Goal: Information Seeking & Learning: Learn about a topic

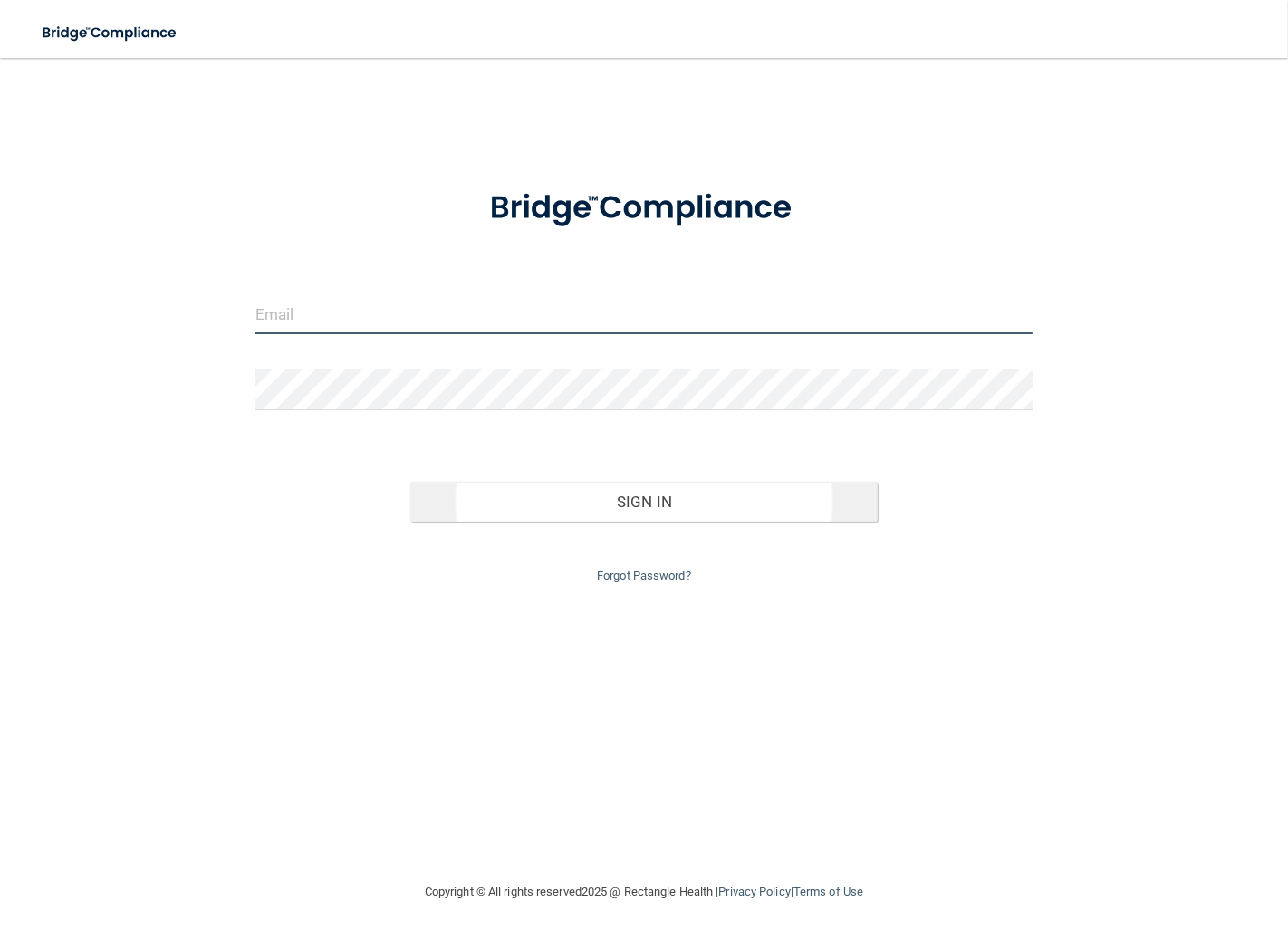
type input "[EMAIL_ADDRESS][DOMAIN_NAME]"
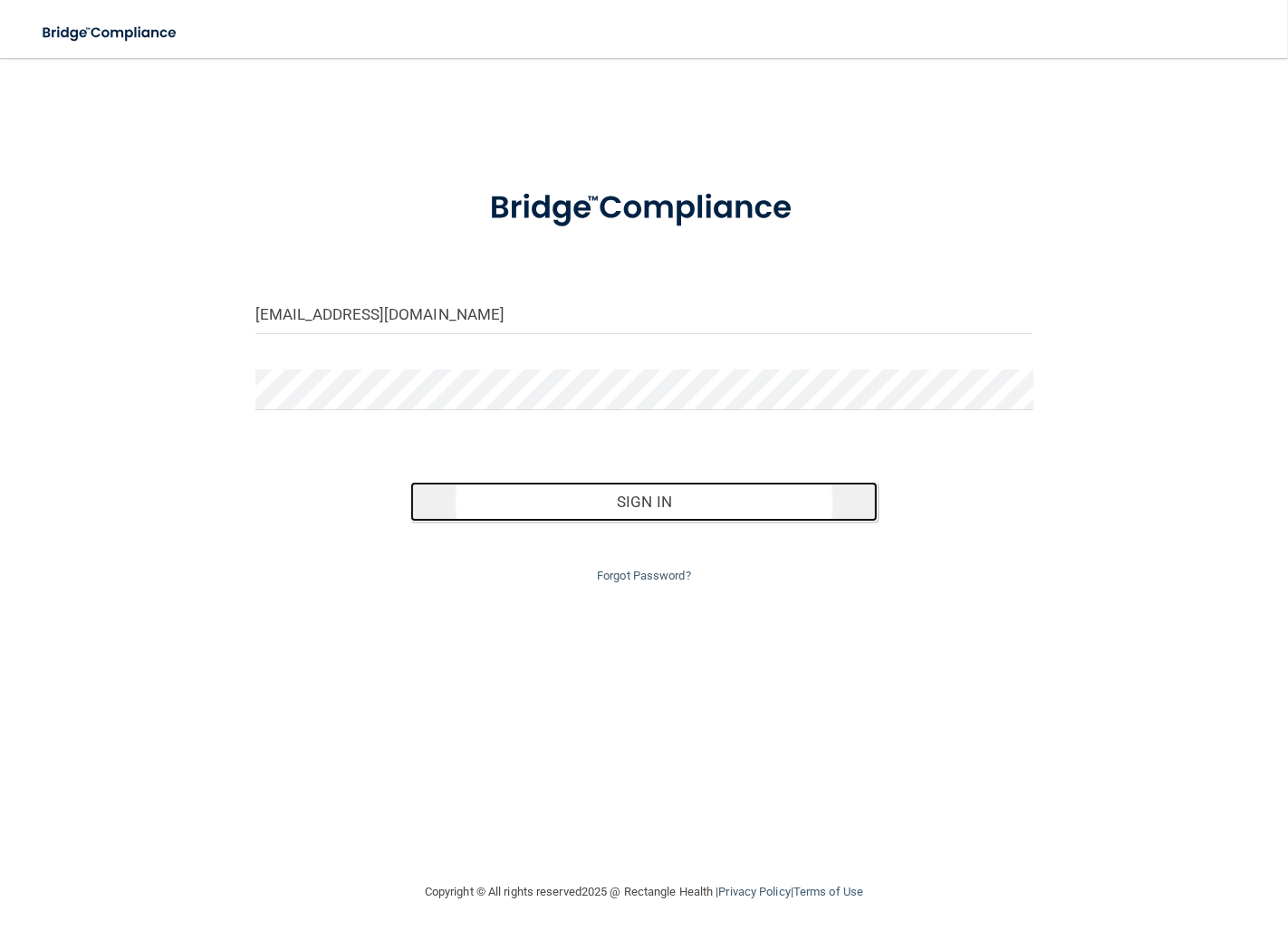
click at [654, 498] on button "Sign In" at bounding box center [643, 501] width 467 height 40
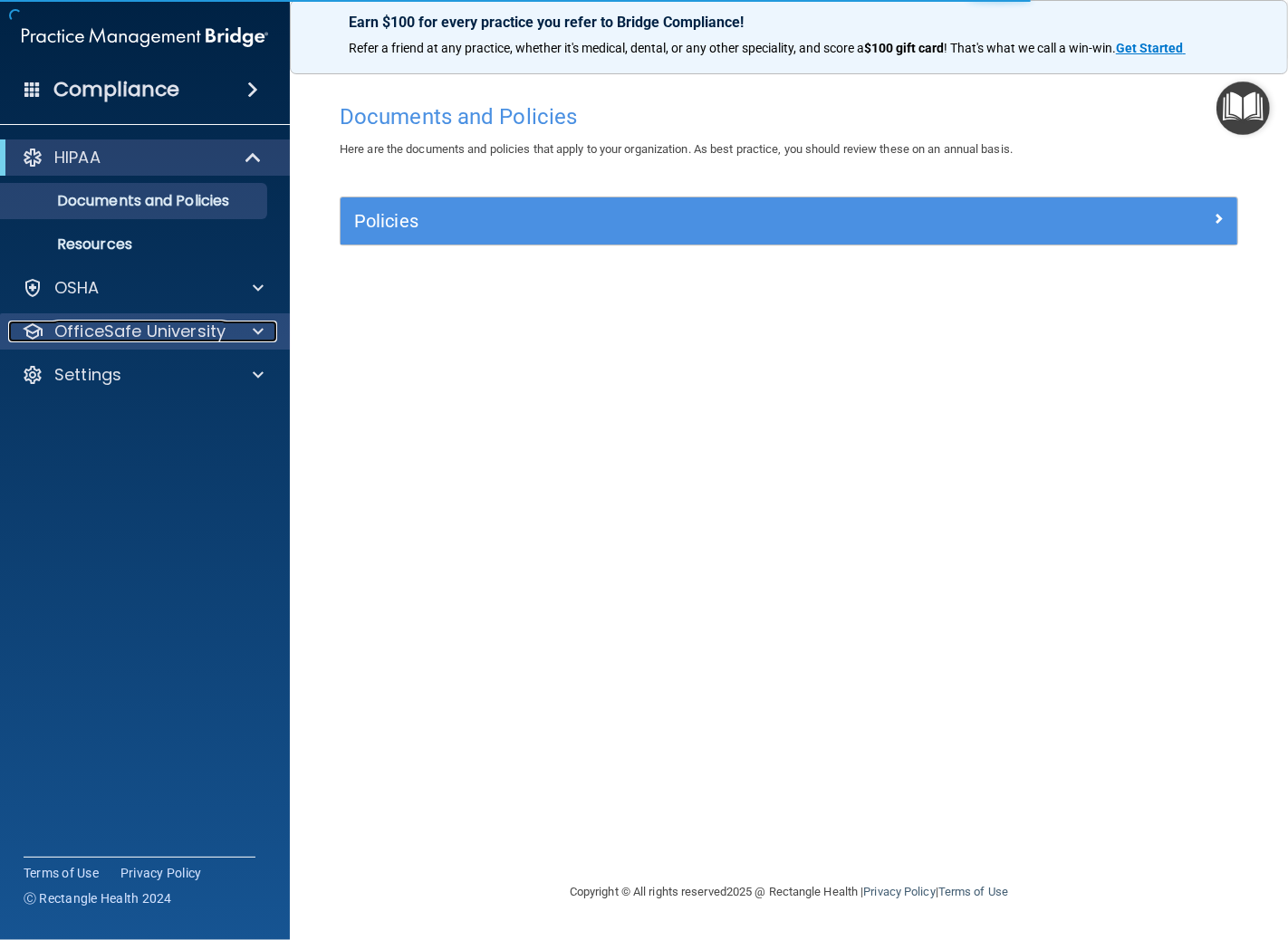
click at [242, 337] on div at bounding box center [254, 332] width 45 height 22
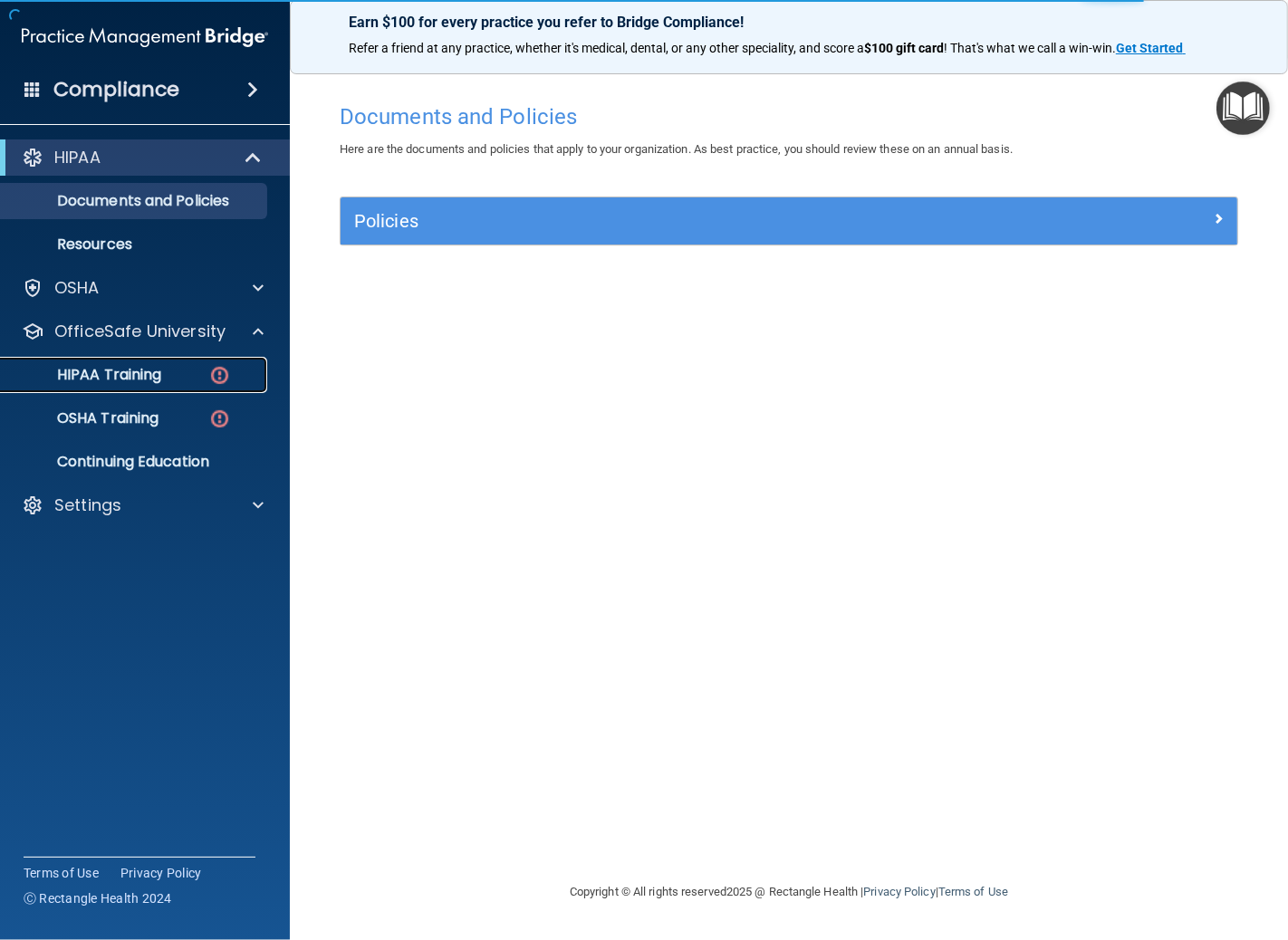
click at [158, 382] on p "HIPAA Training" at bounding box center [87, 375] width 150 height 18
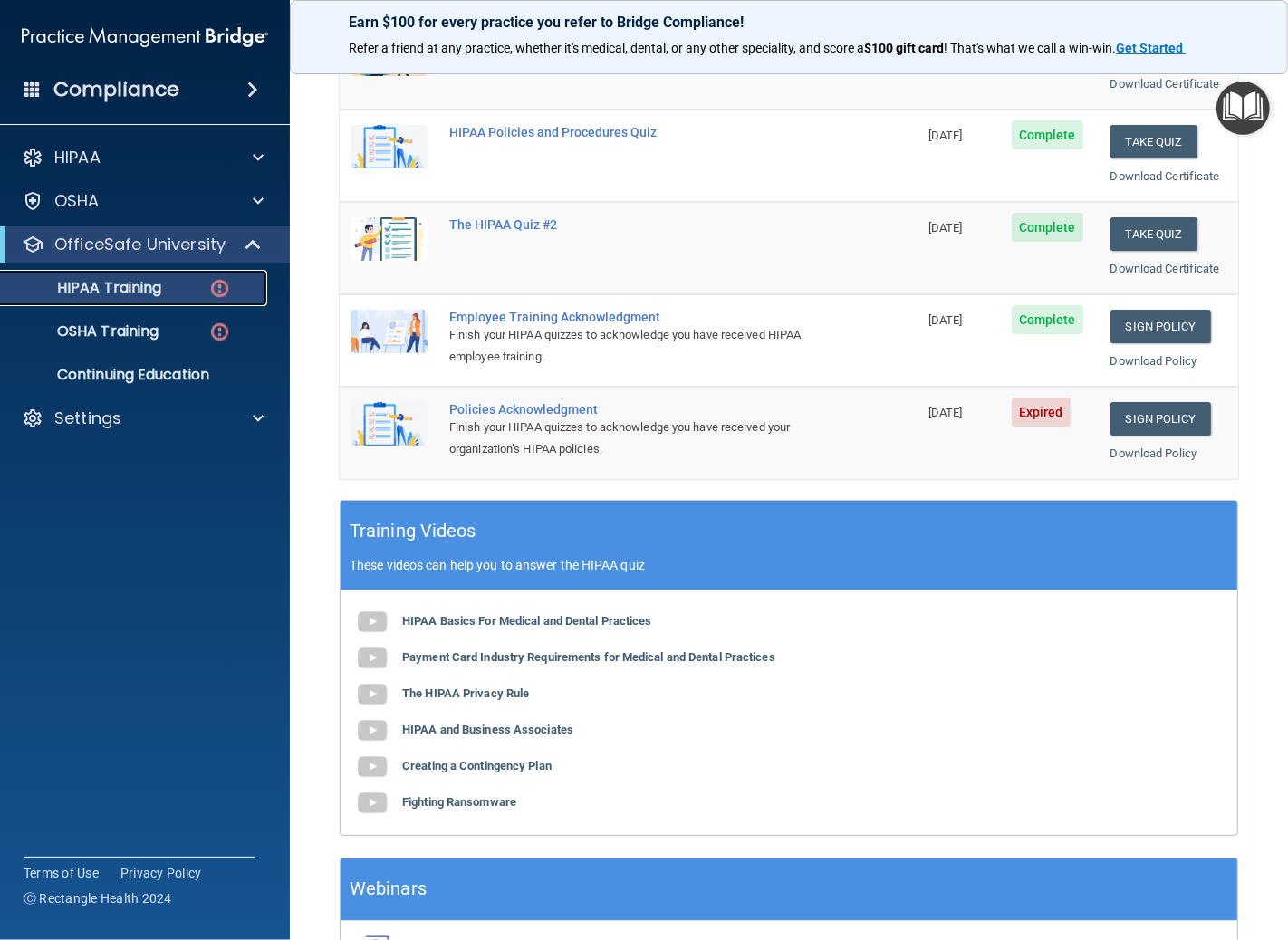
scroll to position [201, 0]
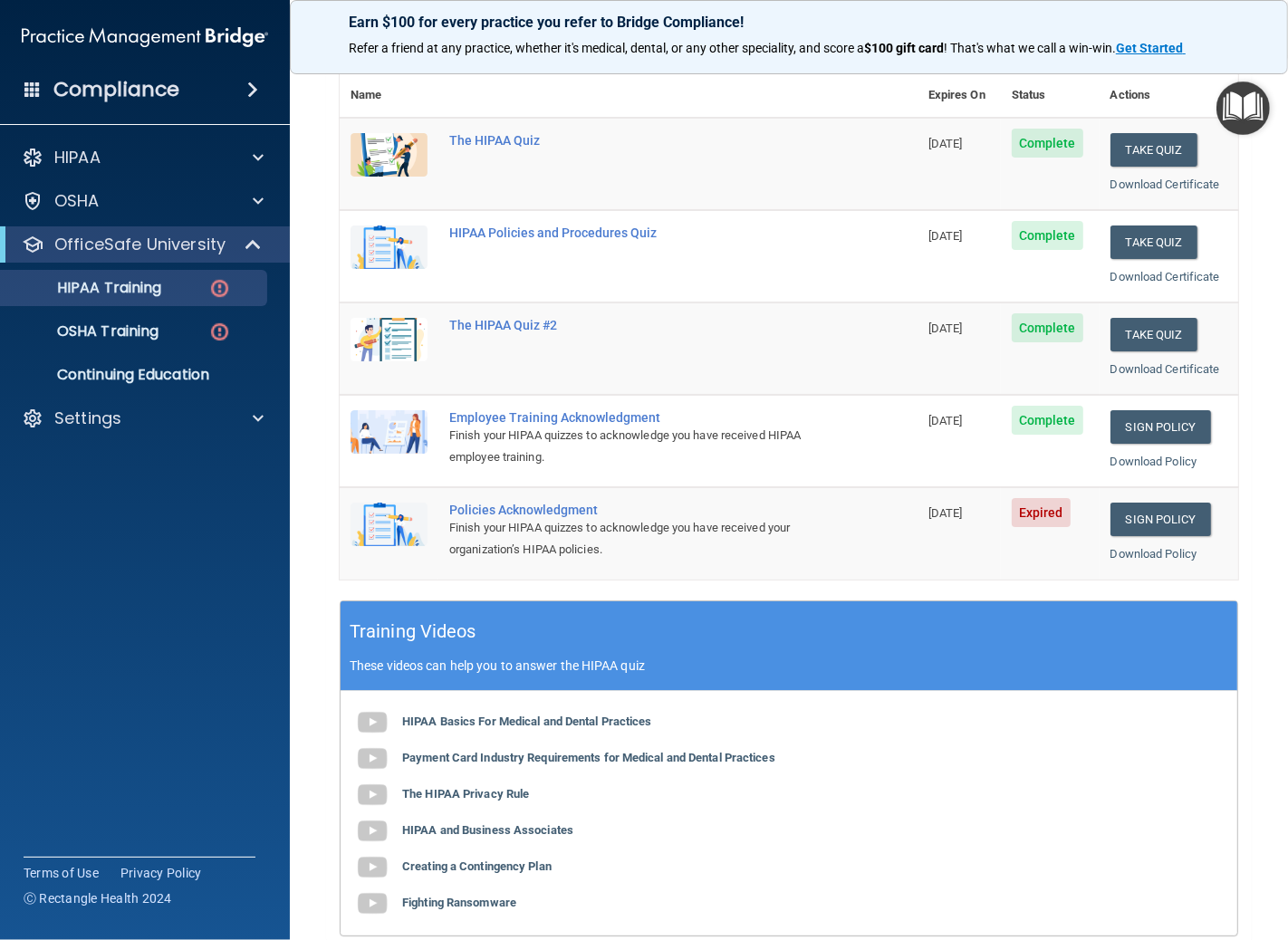
click at [1025, 516] on span "Expired" at bounding box center [1041, 512] width 59 height 29
click at [384, 525] on img at bounding box center [388, 524] width 77 height 44
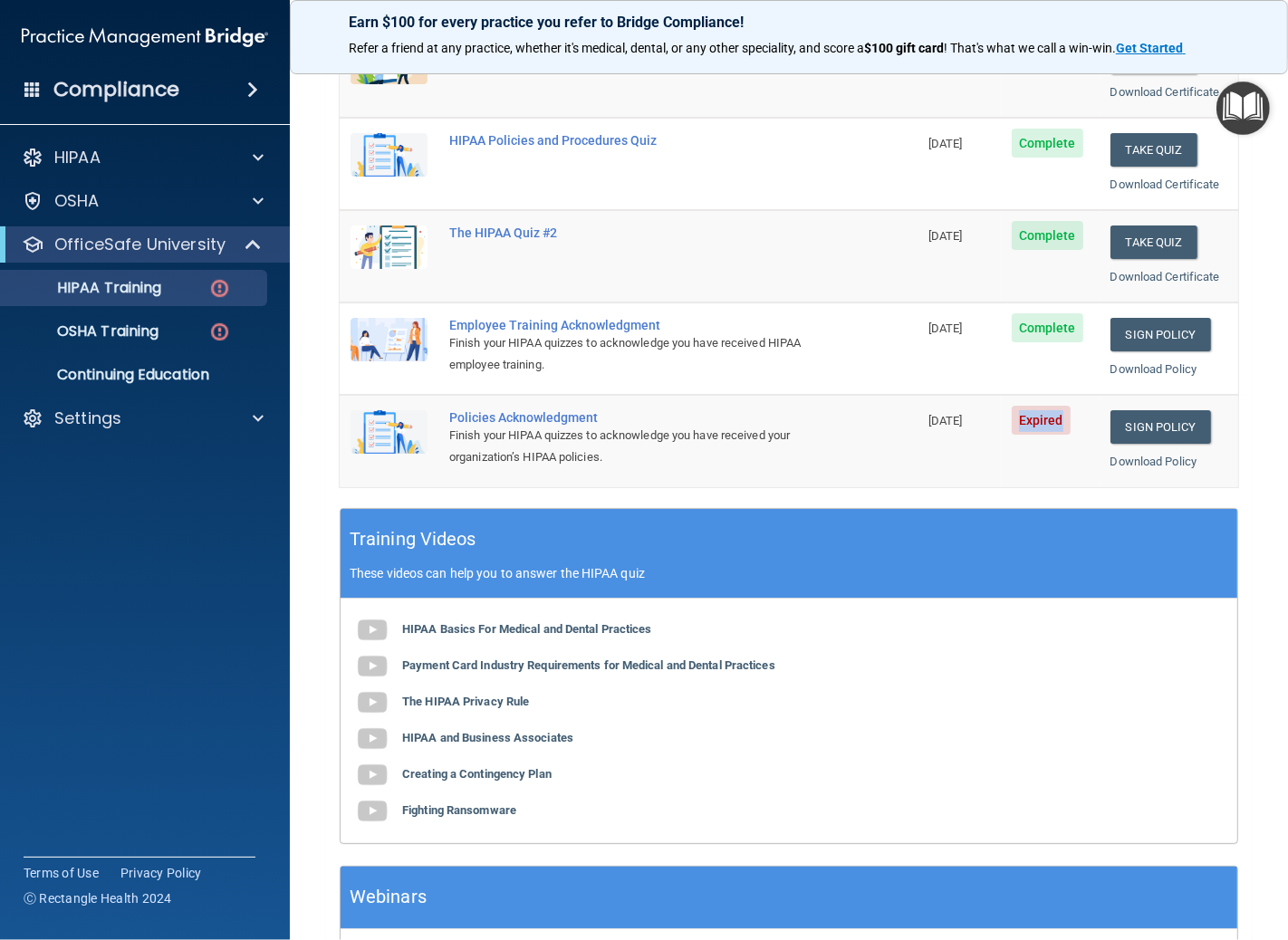
scroll to position [421, 0]
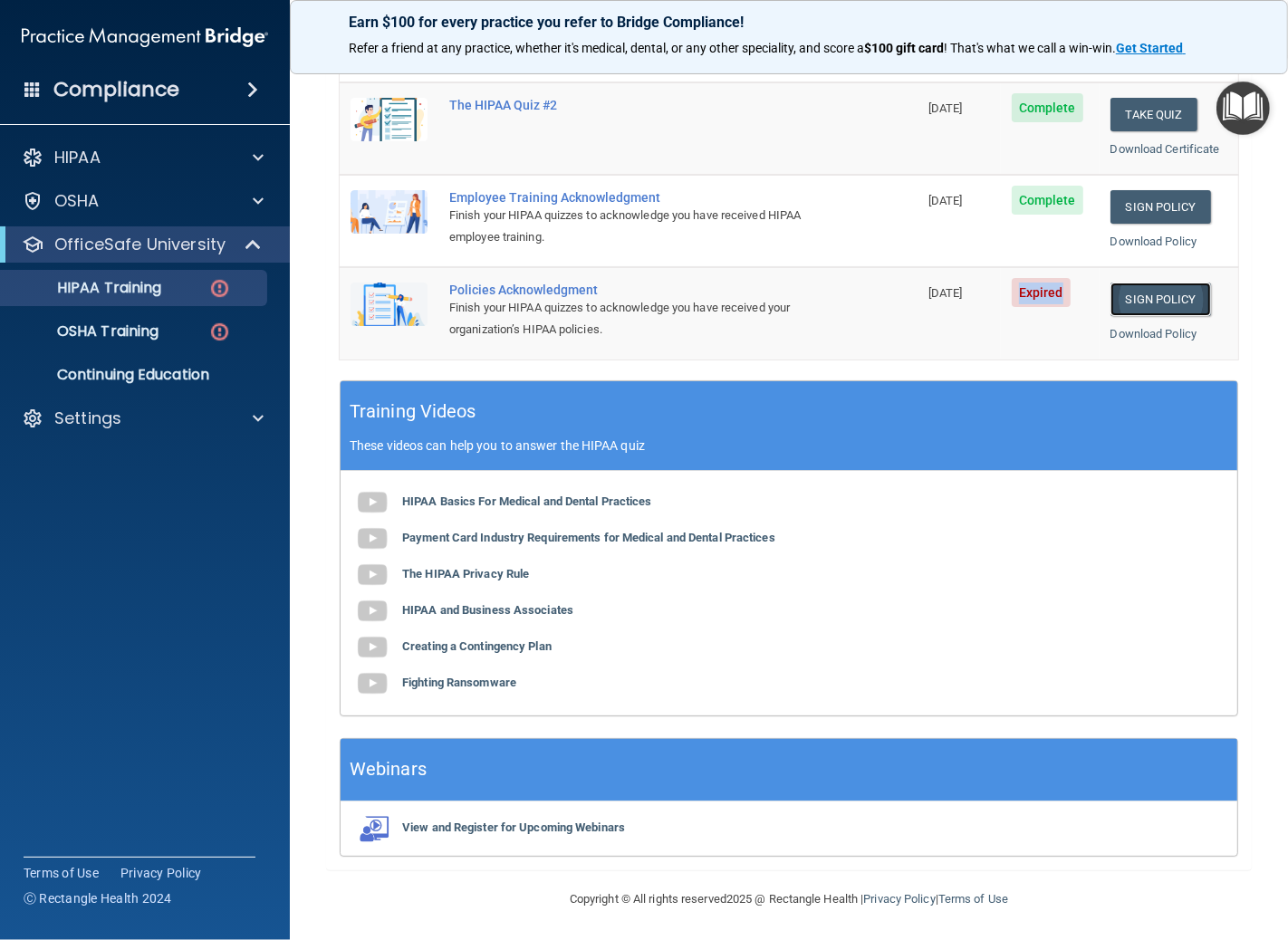
click at [1123, 296] on link "Sign Policy" at bounding box center [1160, 299] width 101 height 34
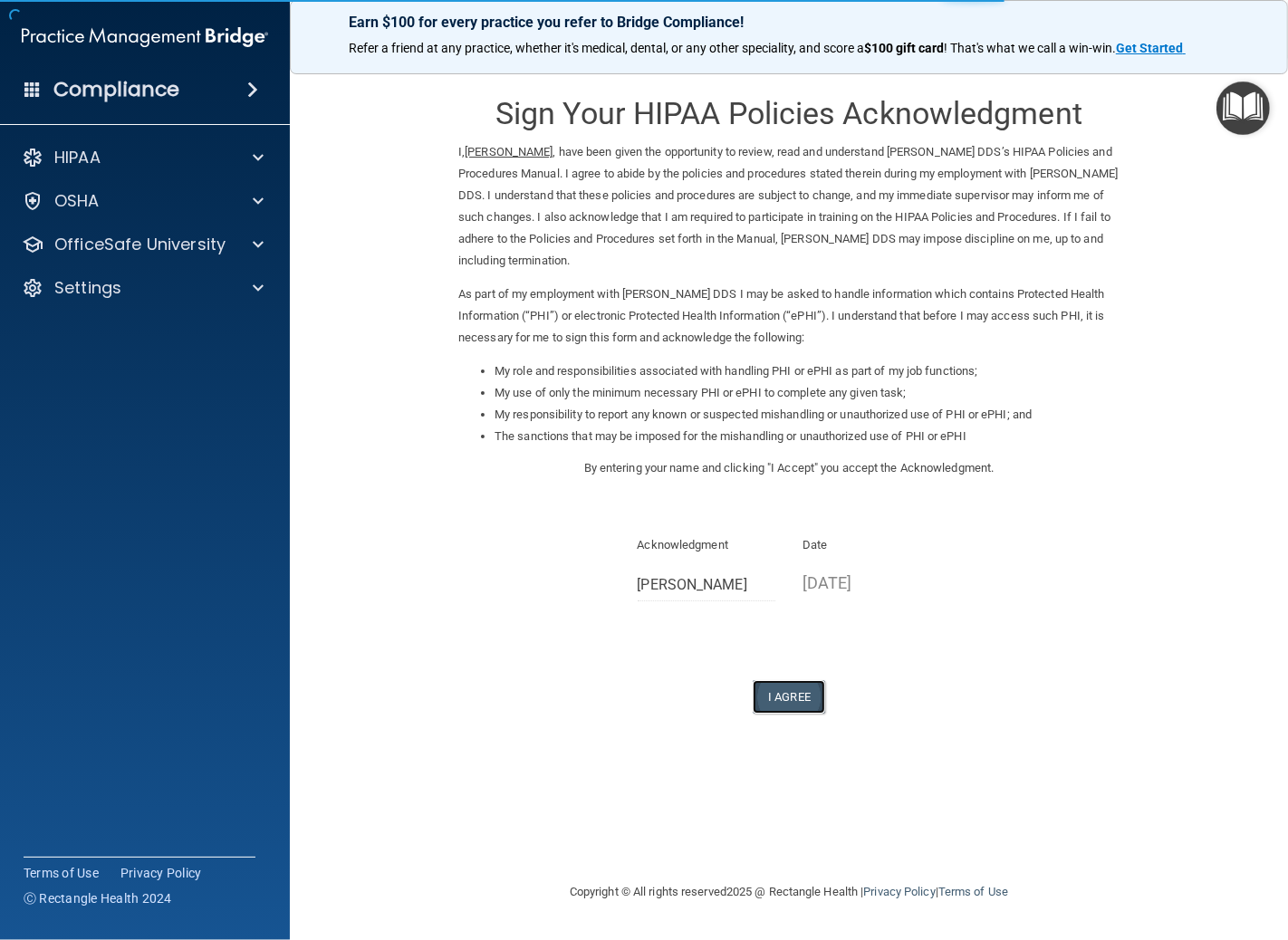
click at [790, 688] on button "I Agree" at bounding box center [789, 697] width 73 height 34
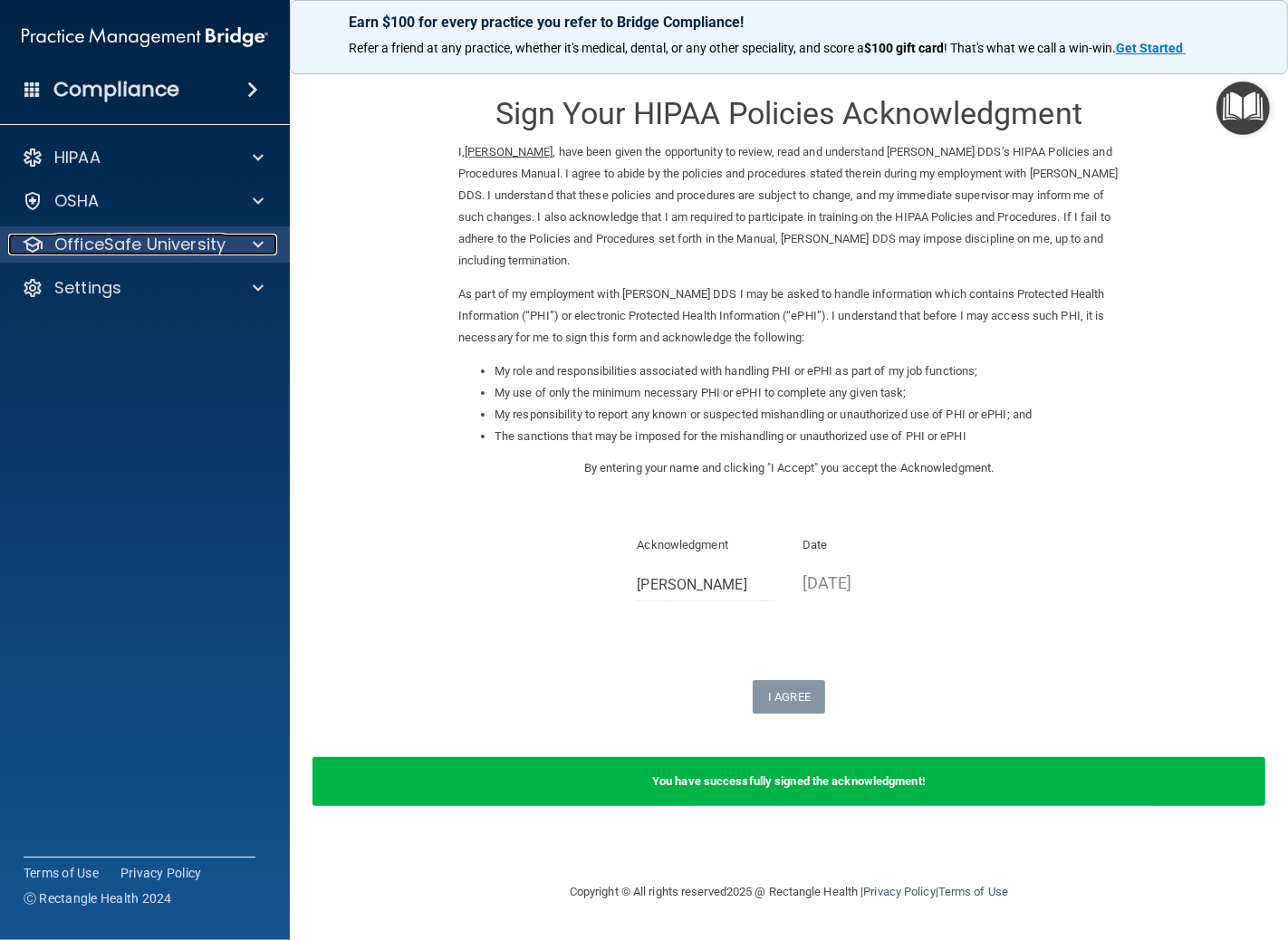
click at [246, 239] on div at bounding box center [254, 244] width 45 height 22
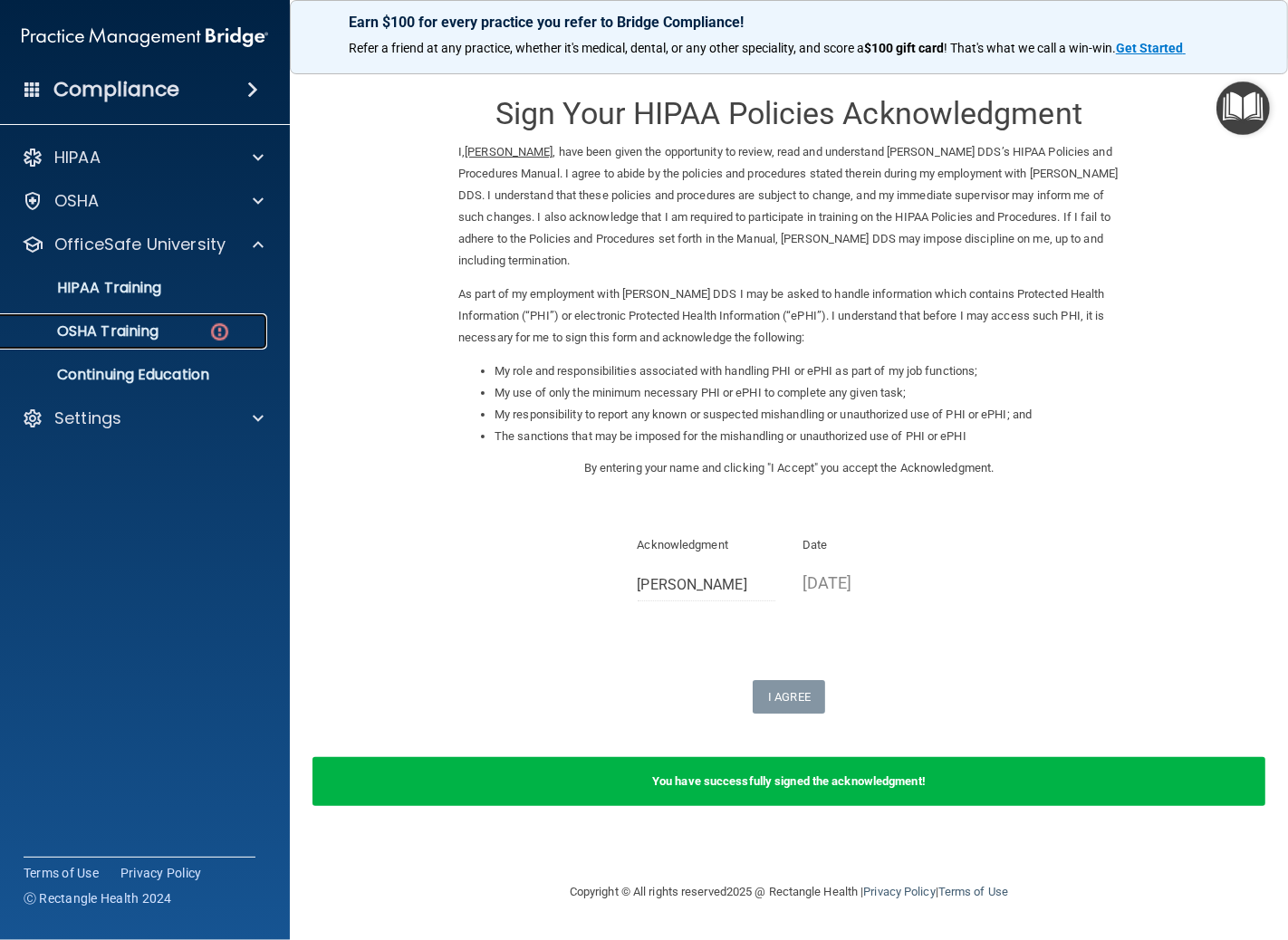
click at [156, 327] on p "OSHA Training" at bounding box center [85, 331] width 147 height 18
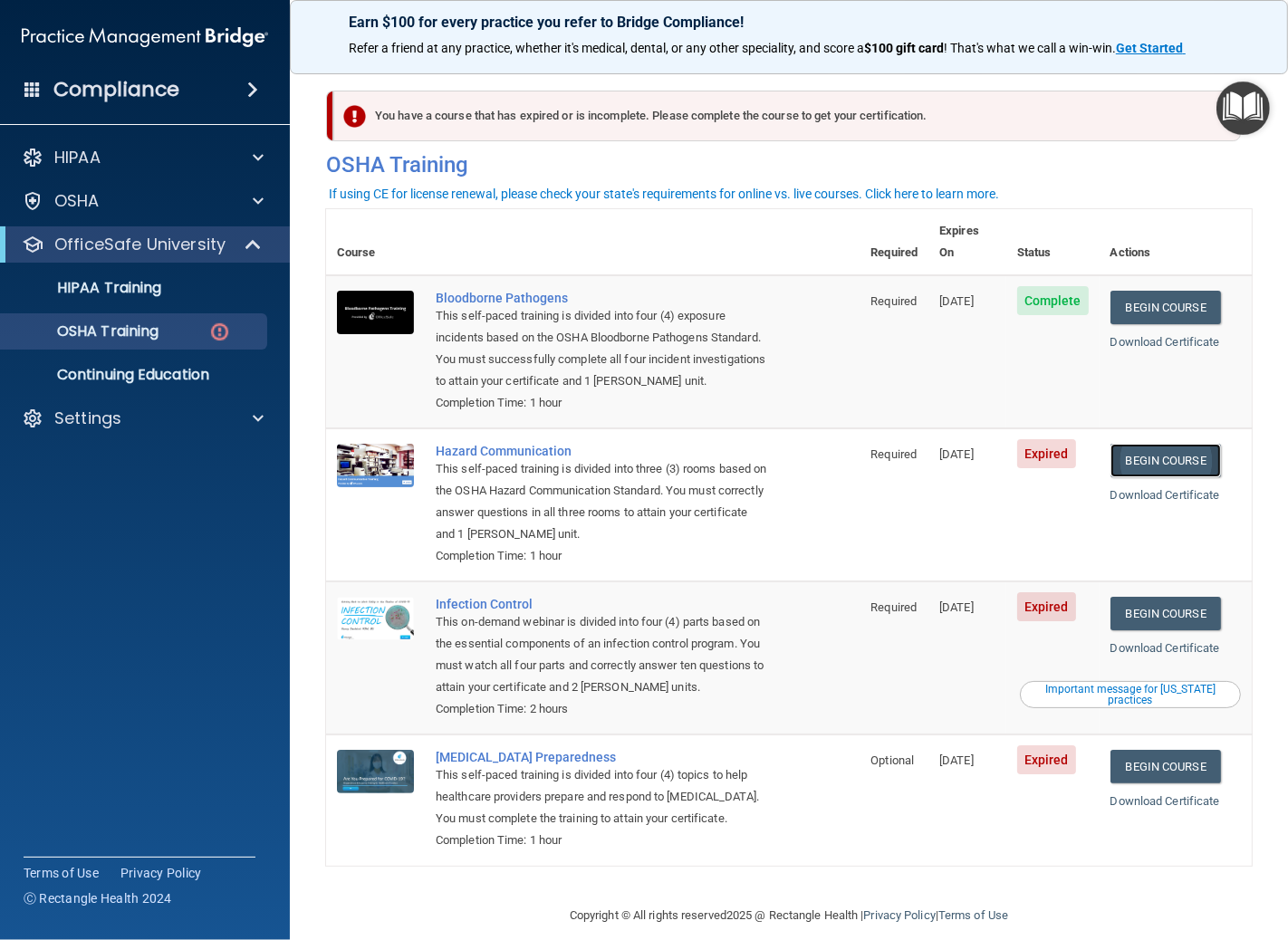
click at [1179, 444] on link "Begin Course" at bounding box center [1165, 461] width 111 height 34
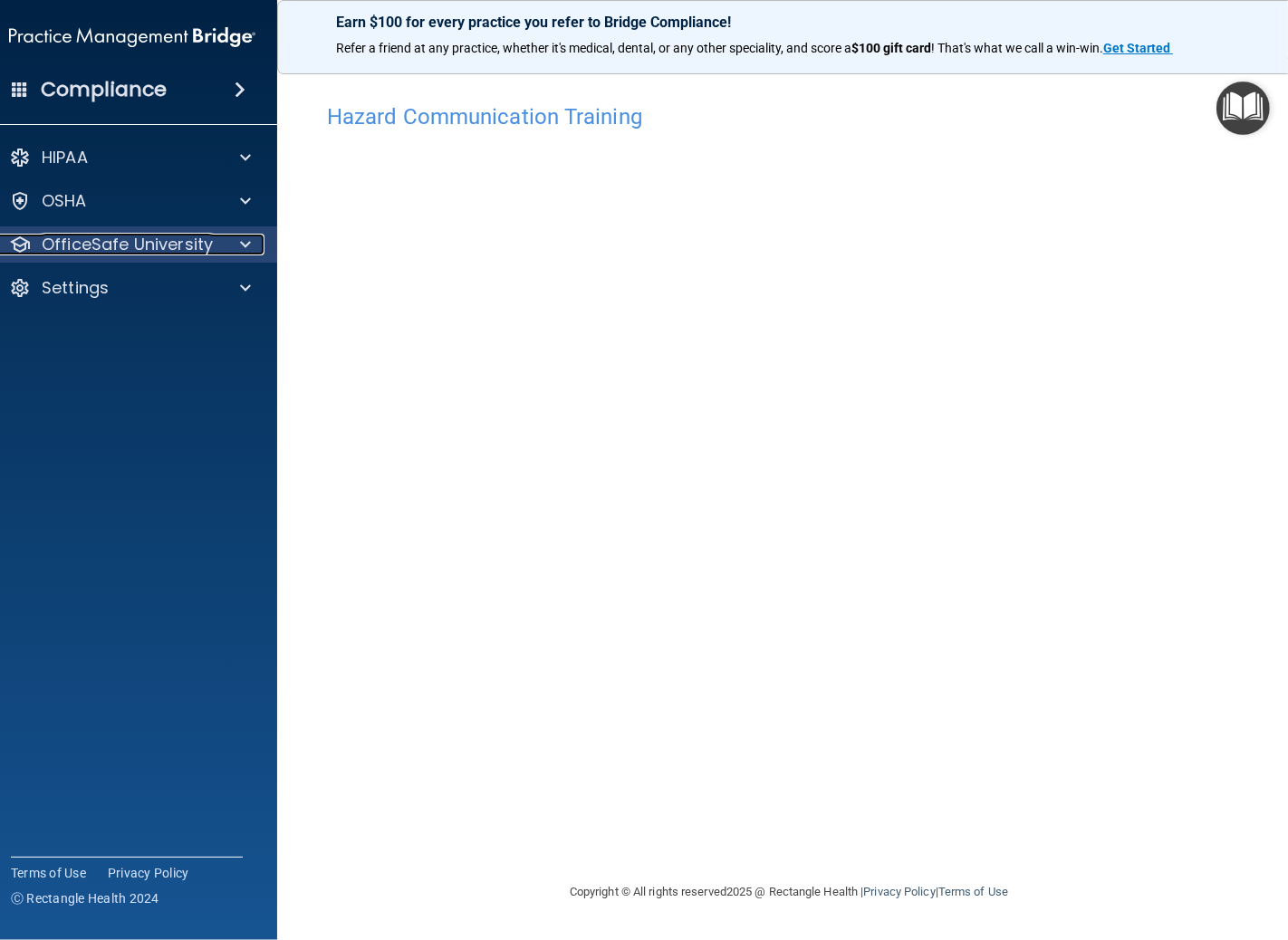
click at [235, 248] on div at bounding box center [242, 244] width 45 height 22
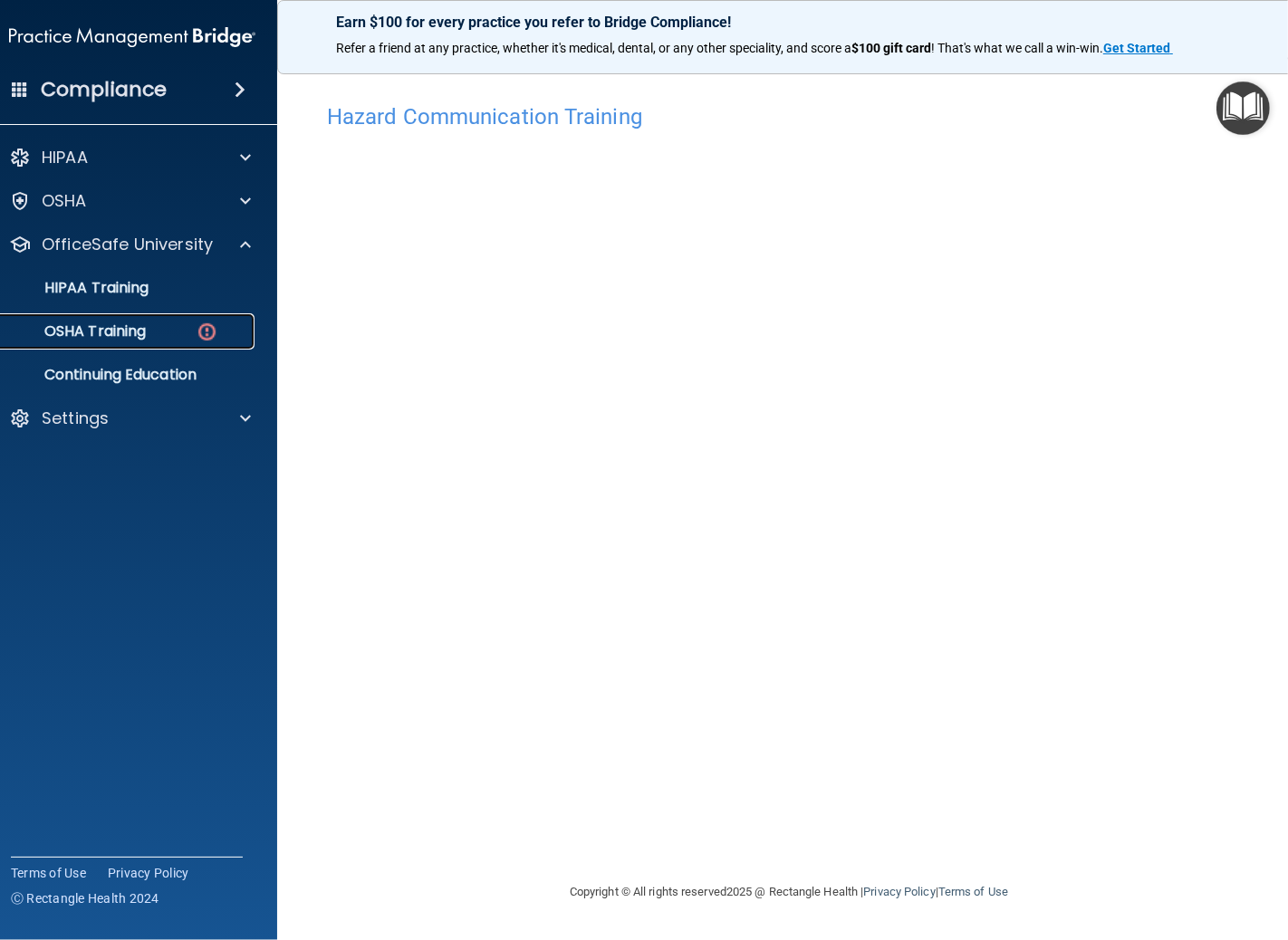
click at [154, 329] on div "OSHA Training" at bounding box center [123, 331] width 247 height 18
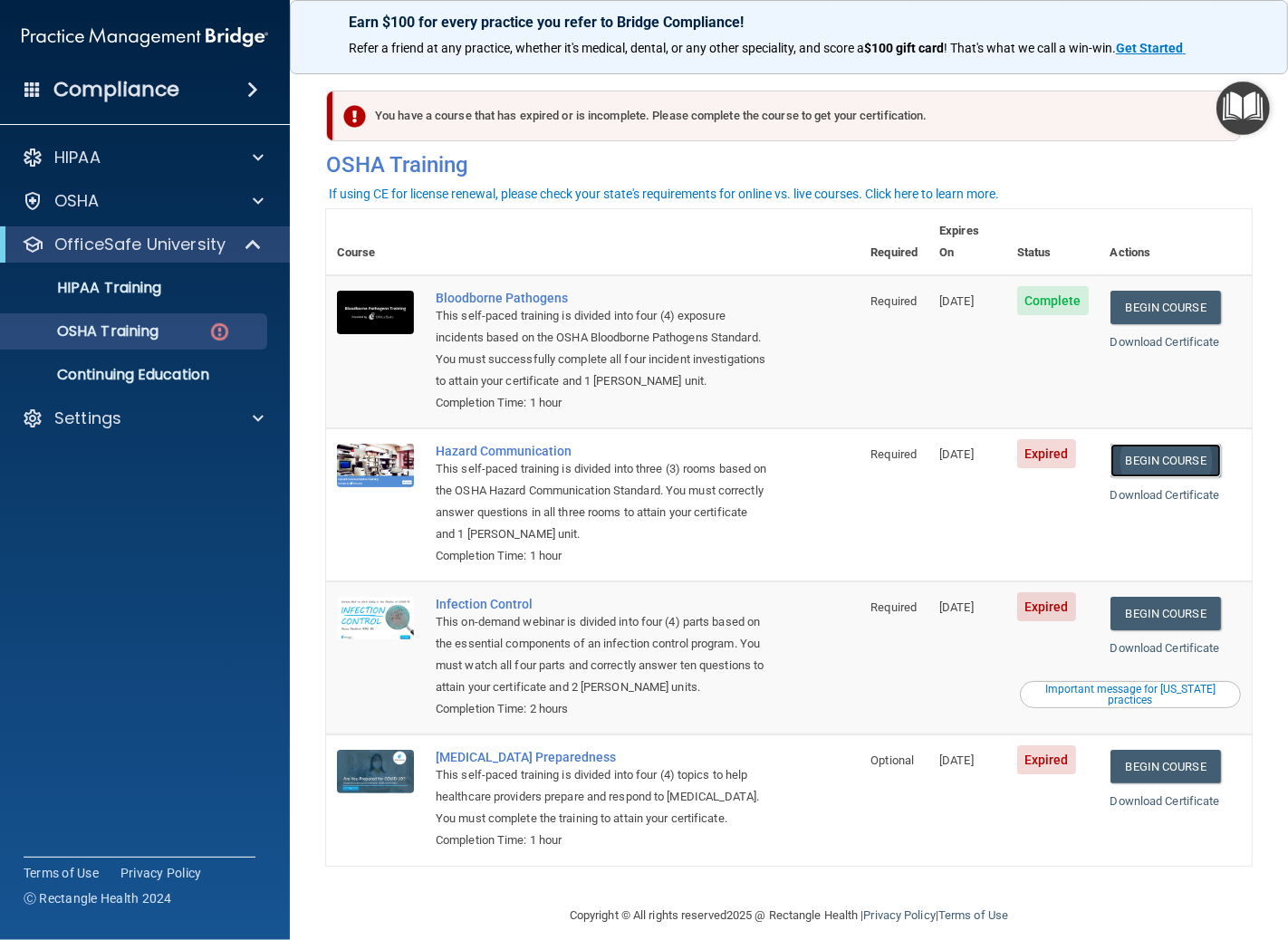
click at [1159, 444] on link "Begin Course" at bounding box center [1165, 461] width 111 height 34
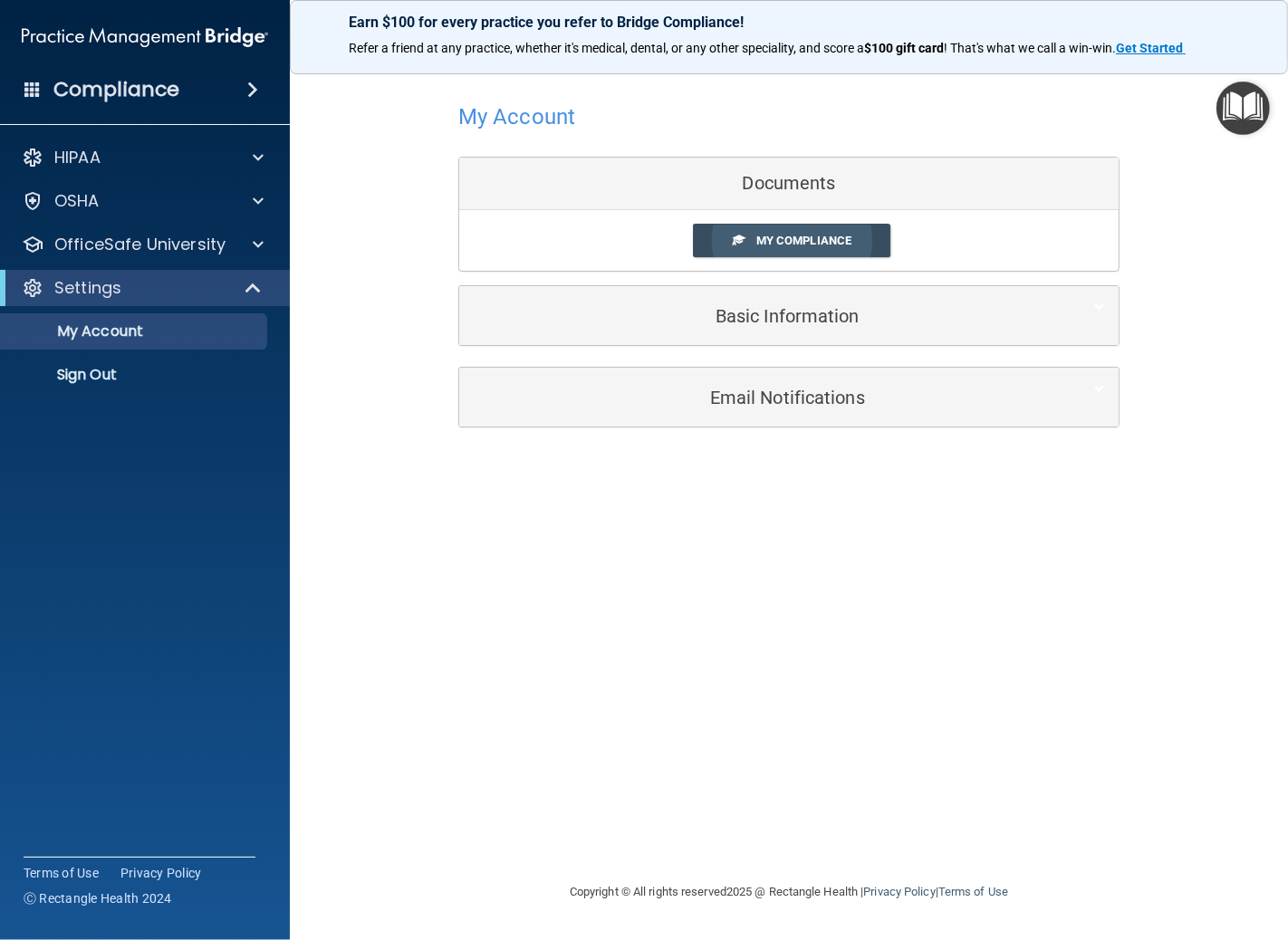
click at [819, 232] on link "My Compliance" at bounding box center [792, 240] width 198 height 34
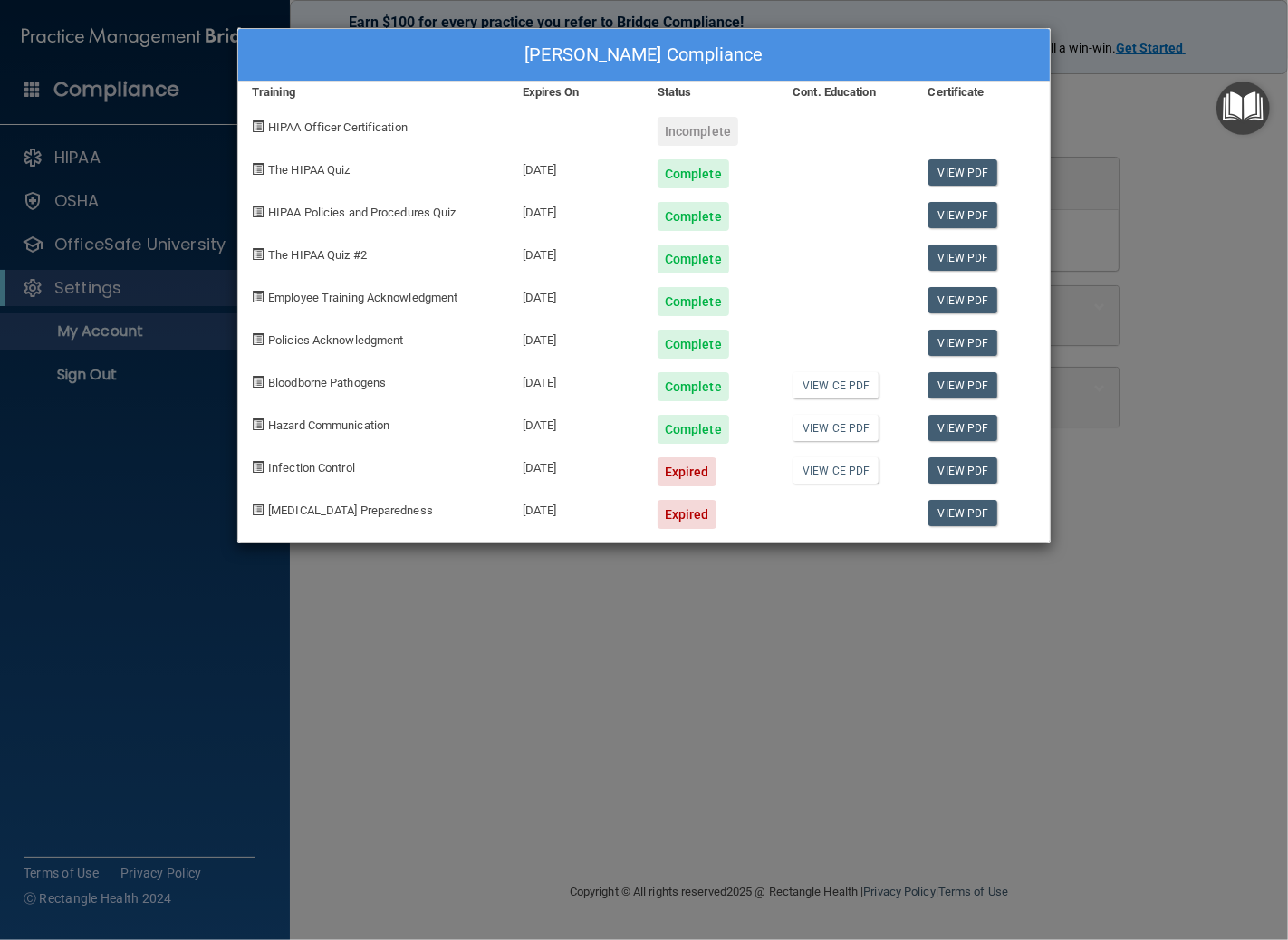
click at [714, 127] on div "Incomplete" at bounding box center [697, 131] width 81 height 29
click at [700, 134] on div "Incomplete" at bounding box center [697, 131] width 81 height 29
click at [370, 132] on span "HIPAA Officer Certification" at bounding box center [338, 128] width 140 height 14
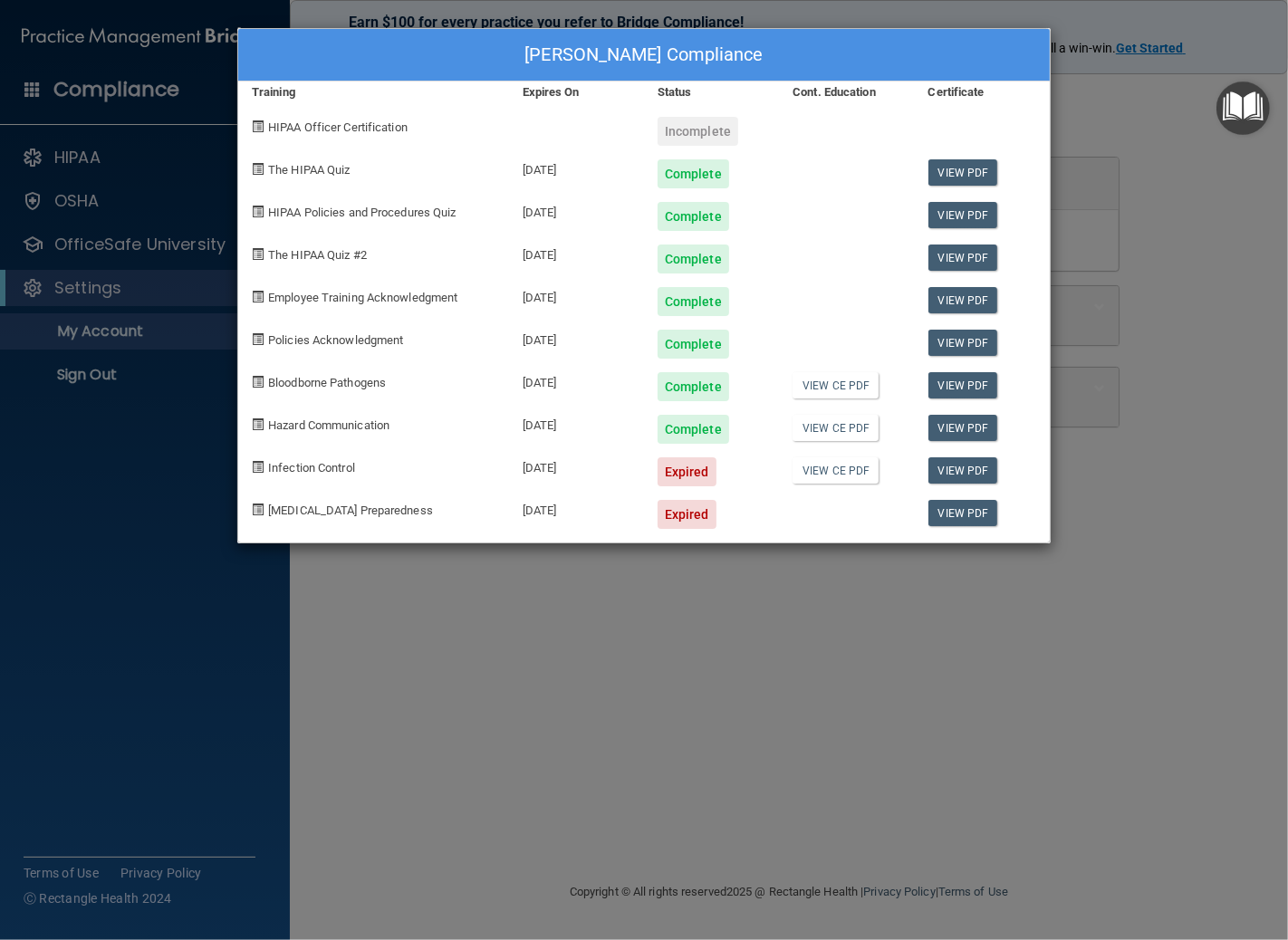
click at [1110, 92] on div "cherri costill's Compliance Training Expires On Status Cont. Education Certific…" at bounding box center [644, 470] width 1288 height 940
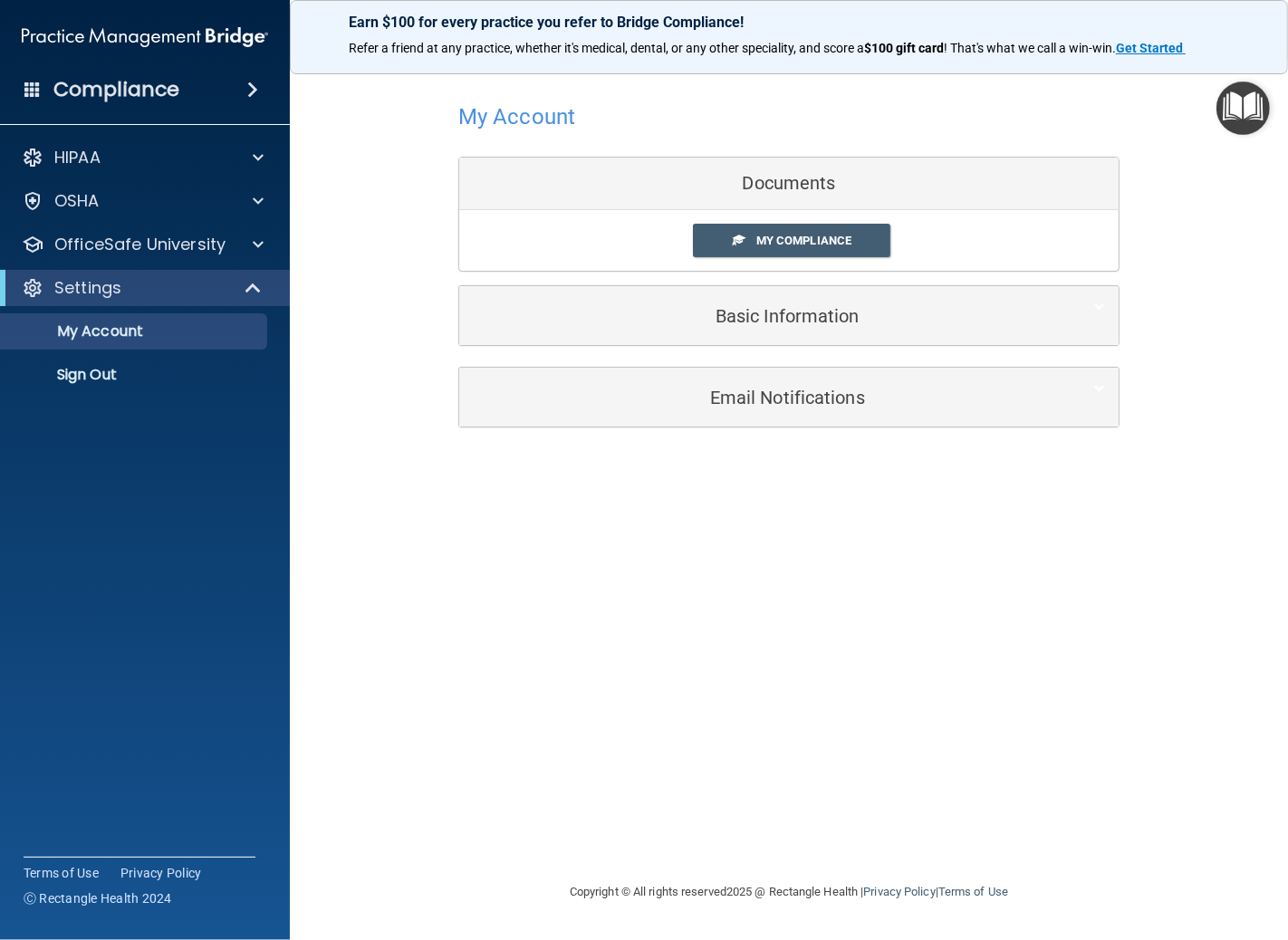
click at [758, 179] on div "Documents" at bounding box center [788, 183] width 659 height 53
click at [249, 233] on div at bounding box center [254, 244] width 45 height 22
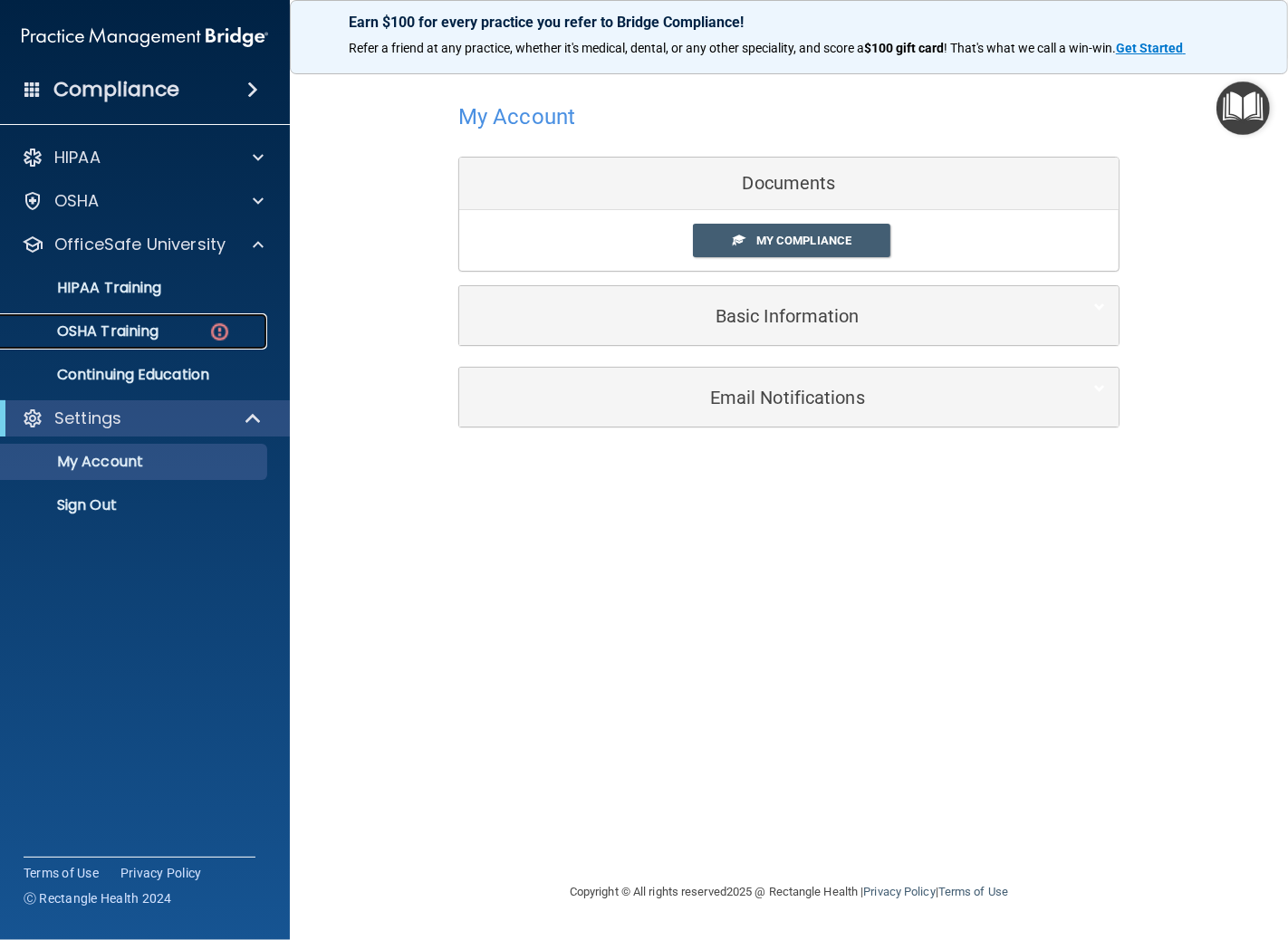
click at [217, 331] on img at bounding box center [219, 332] width 23 height 23
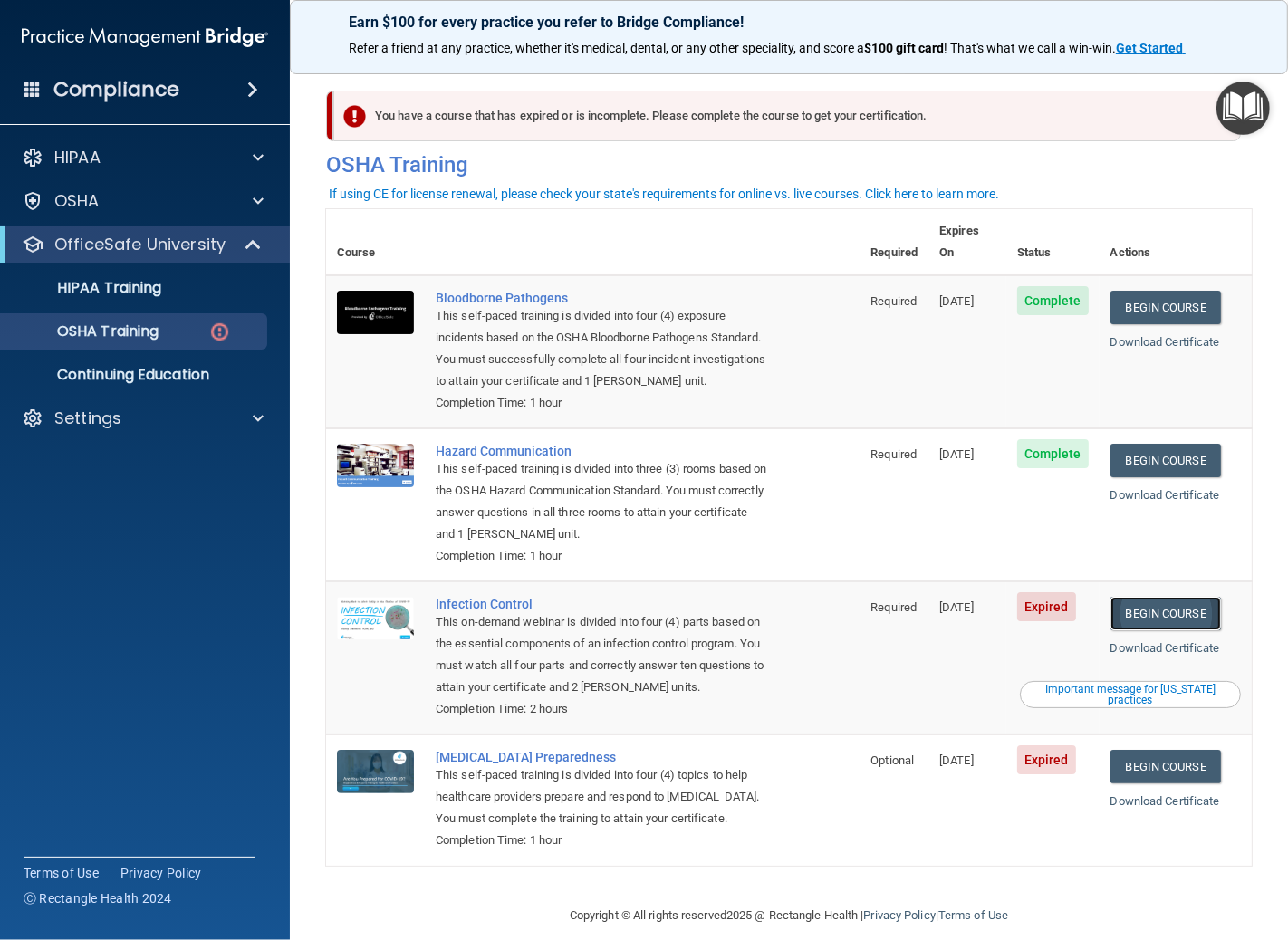
click at [1159, 597] on link "Begin Course" at bounding box center [1165, 614] width 111 height 34
